Goal: Navigation & Orientation: Find specific page/section

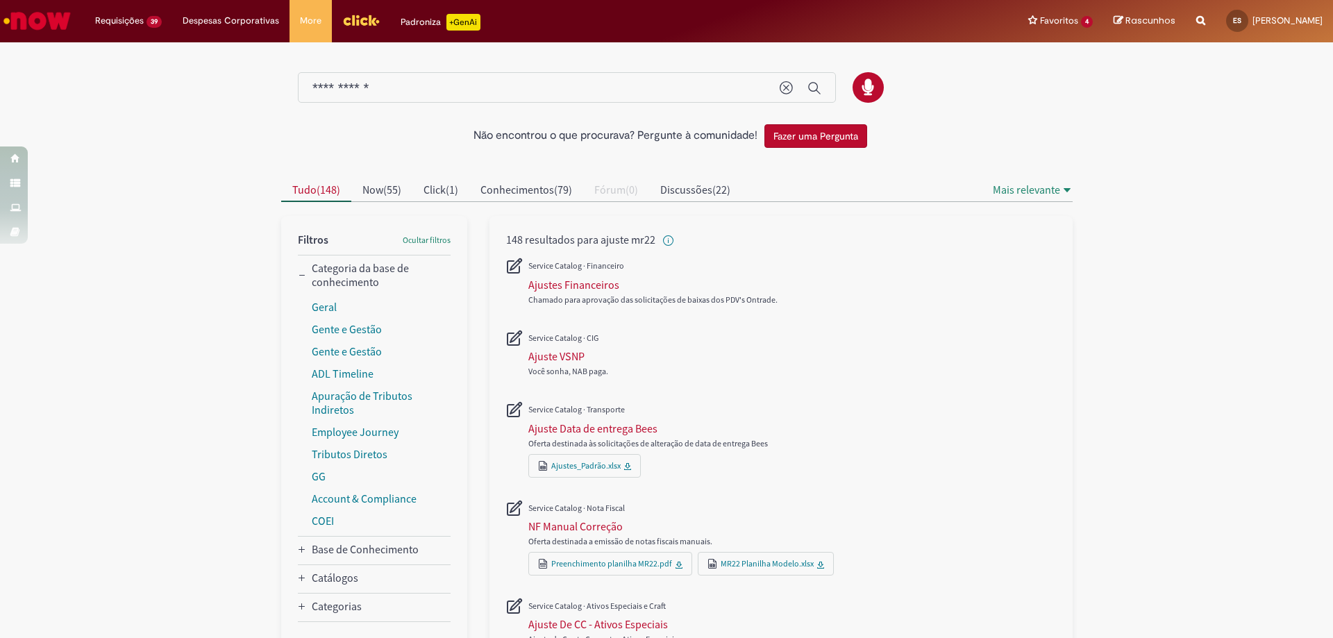
click at [364, 23] on img "Menu Cabeçalho" at bounding box center [360, 20] width 37 height 21
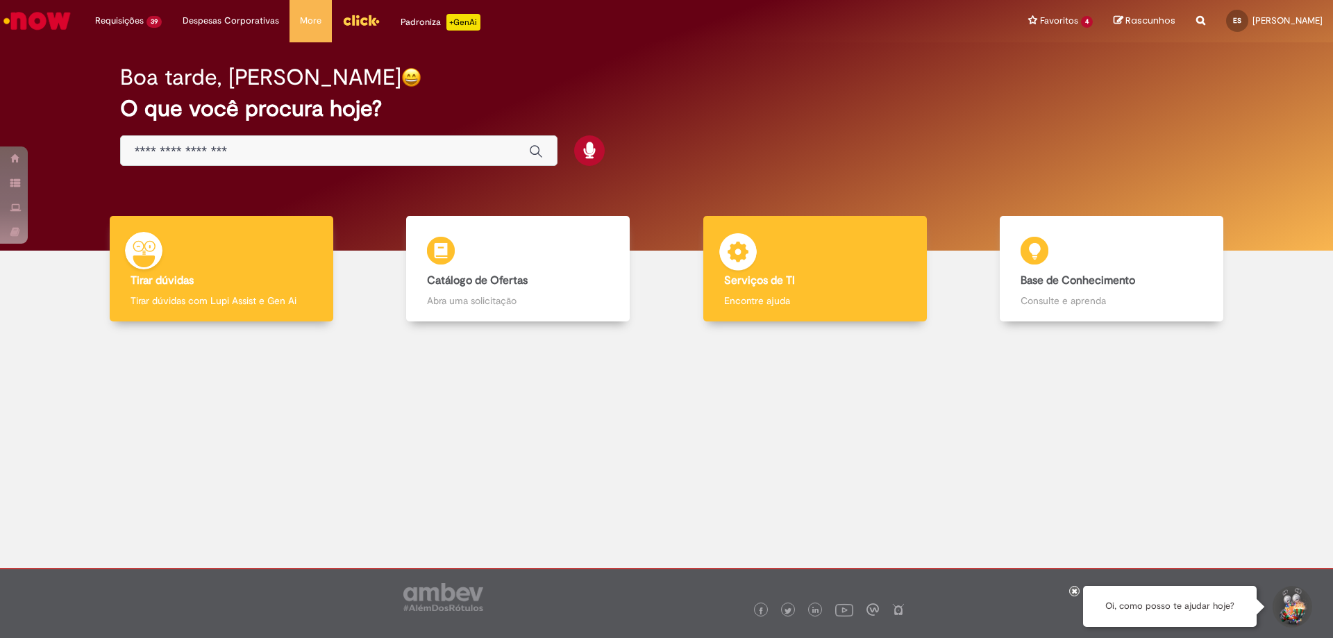
click at [748, 288] on div "Serviços de TI Serviços de TI Encontre ajuda" at bounding box center [815, 269] width 224 height 106
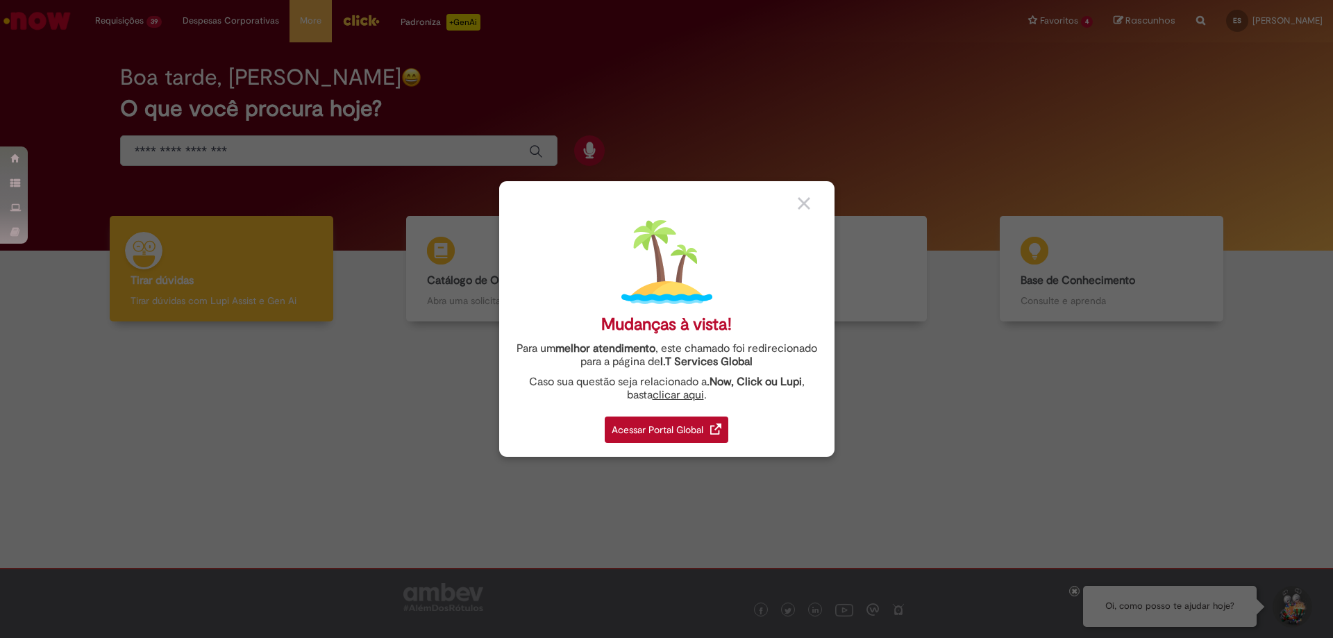
click at [697, 428] on div "Acessar Portal Global" at bounding box center [667, 430] width 124 height 26
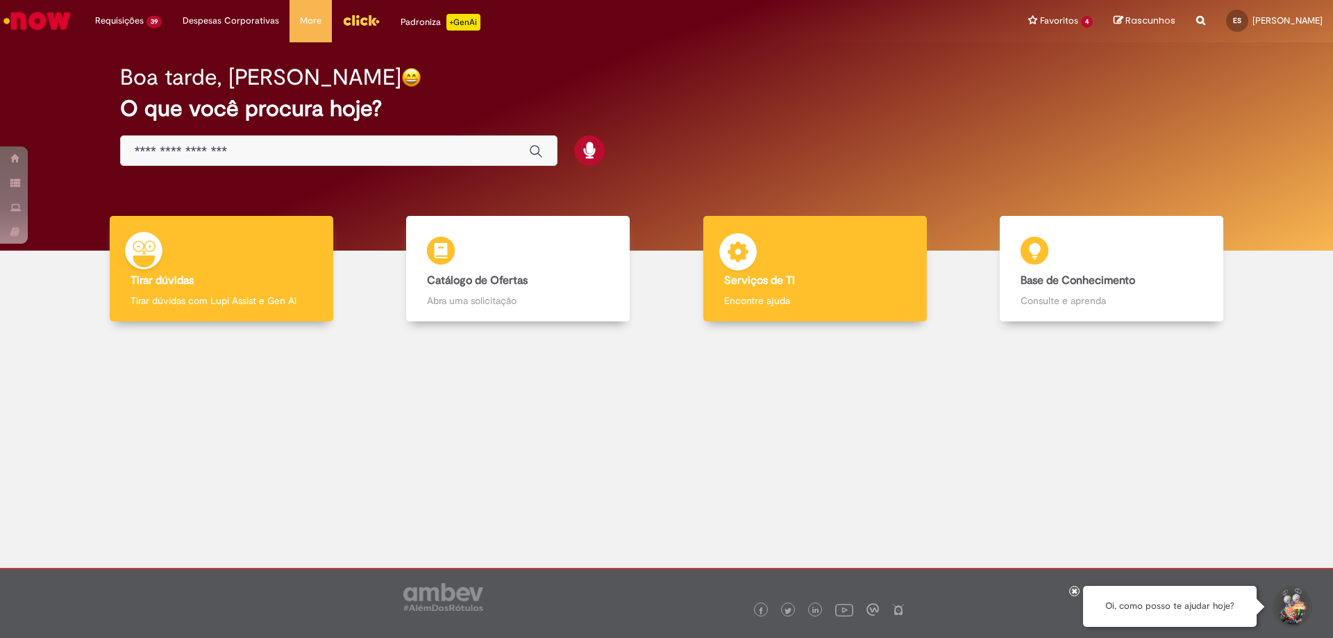
click at [794, 294] on p "Encontre ajuda" at bounding box center [815, 301] width 182 height 14
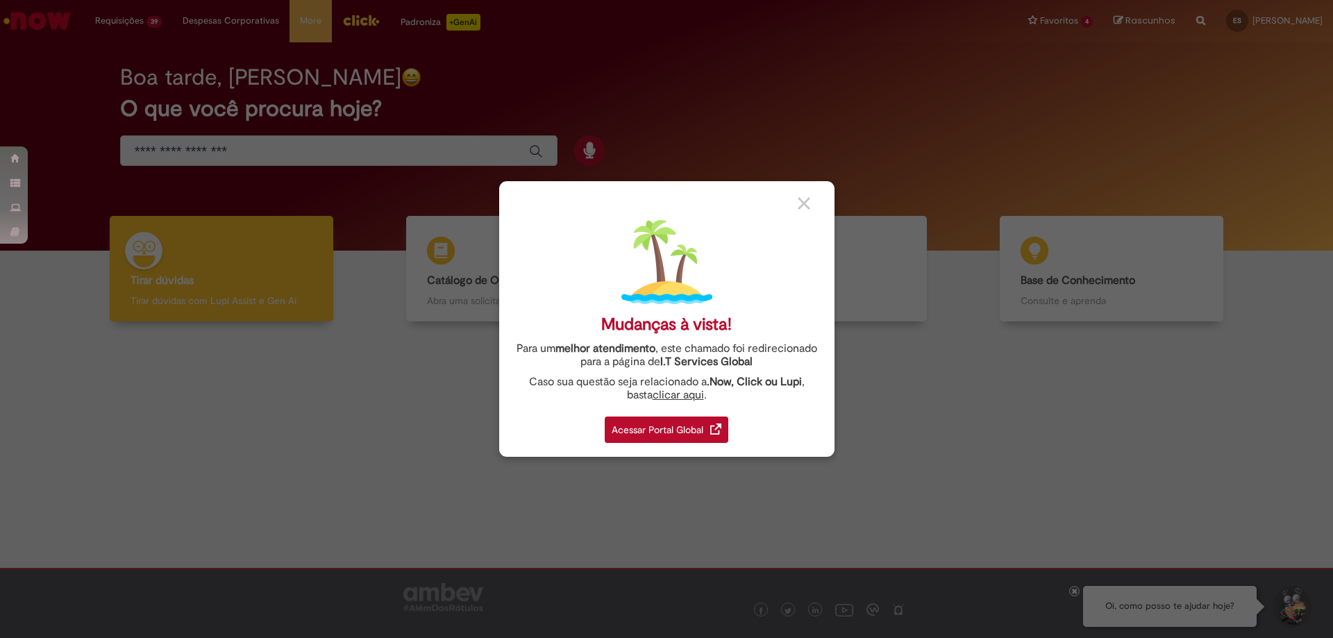
click at [662, 426] on div "Acessar Portal Global" at bounding box center [667, 430] width 124 height 26
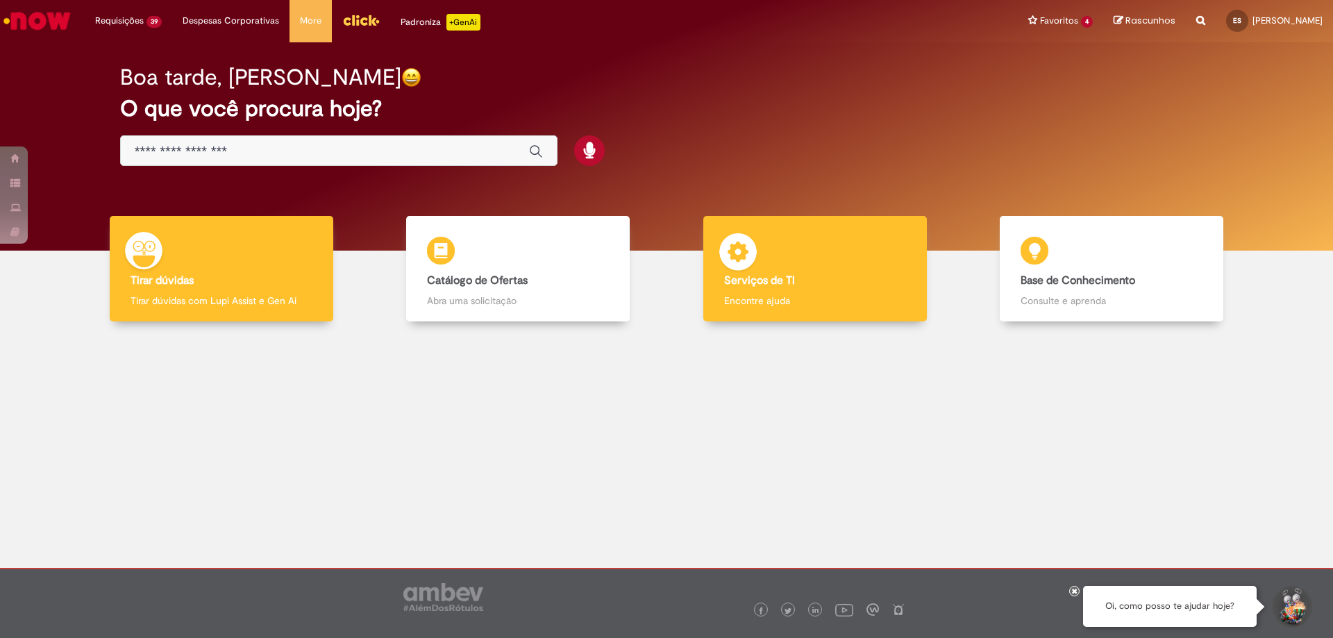
click at [785, 290] on div "Serviços de TI Serviços de TI Encontre ajuda" at bounding box center [815, 269] width 224 height 106
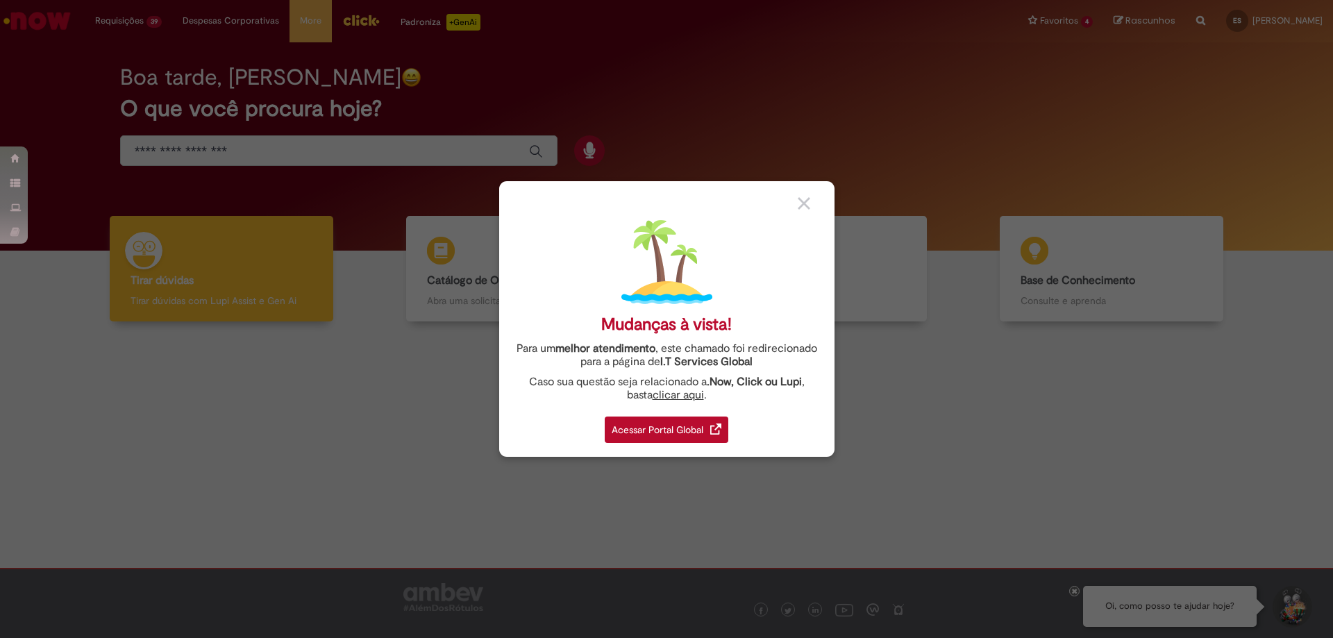
click at [651, 428] on div "Acessar Portal Global" at bounding box center [667, 430] width 124 height 26
